Goal: Use online tool/utility

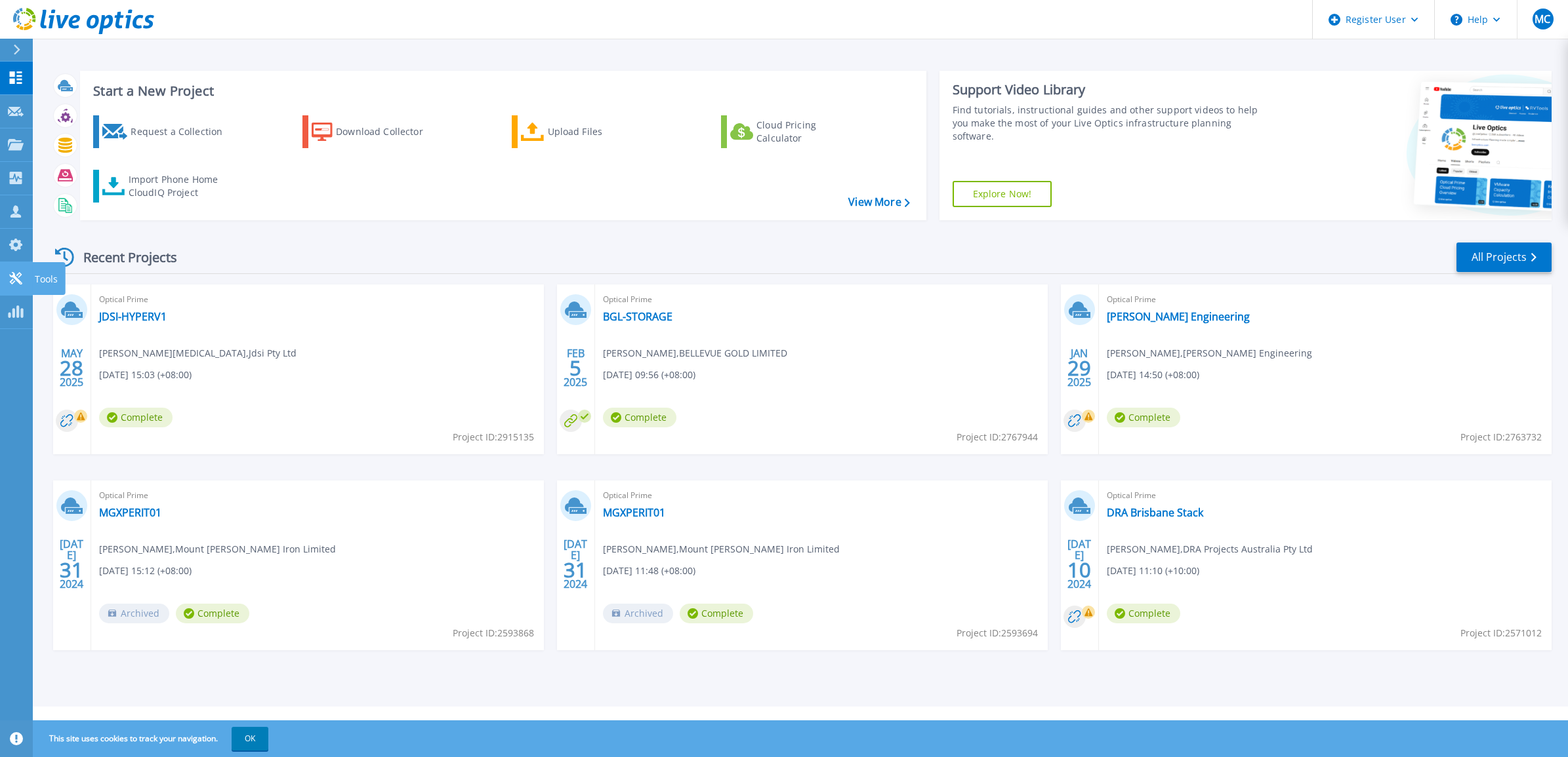
click at [40, 281] on p "Tools" at bounding box center [45, 279] width 23 height 34
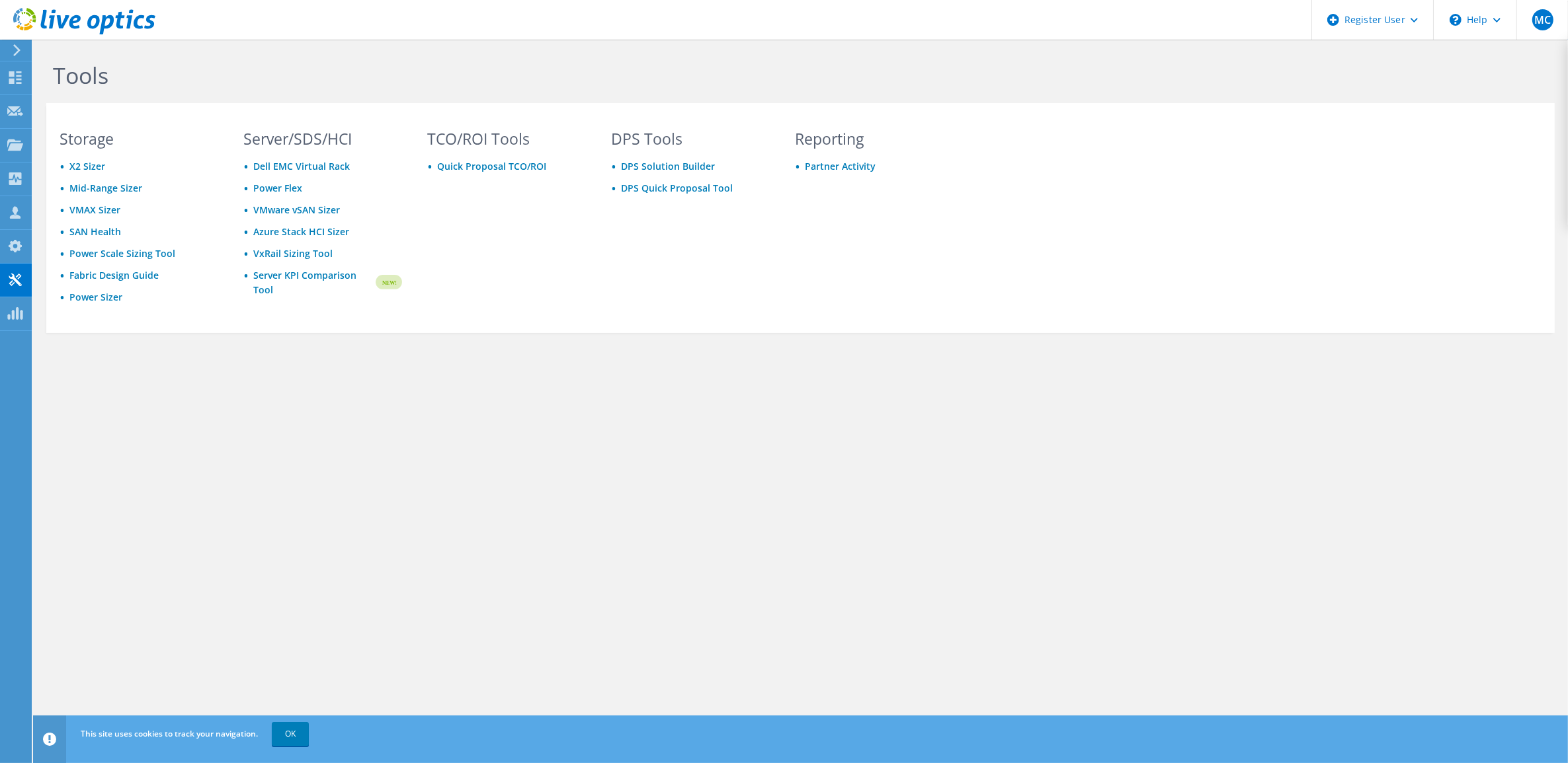
click at [610, 456] on div "Tools Storage X2 Sizer Mid-Range Sizer VMAX Sizer SAN Health Power Scale Sizing…" at bounding box center [800, 402] width 1535 height 724
click at [92, 298] on link "Power Sizer" at bounding box center [96, 297] width 53 height 13
